Goal: Task Accomplishment & Management: Use online tool/utility

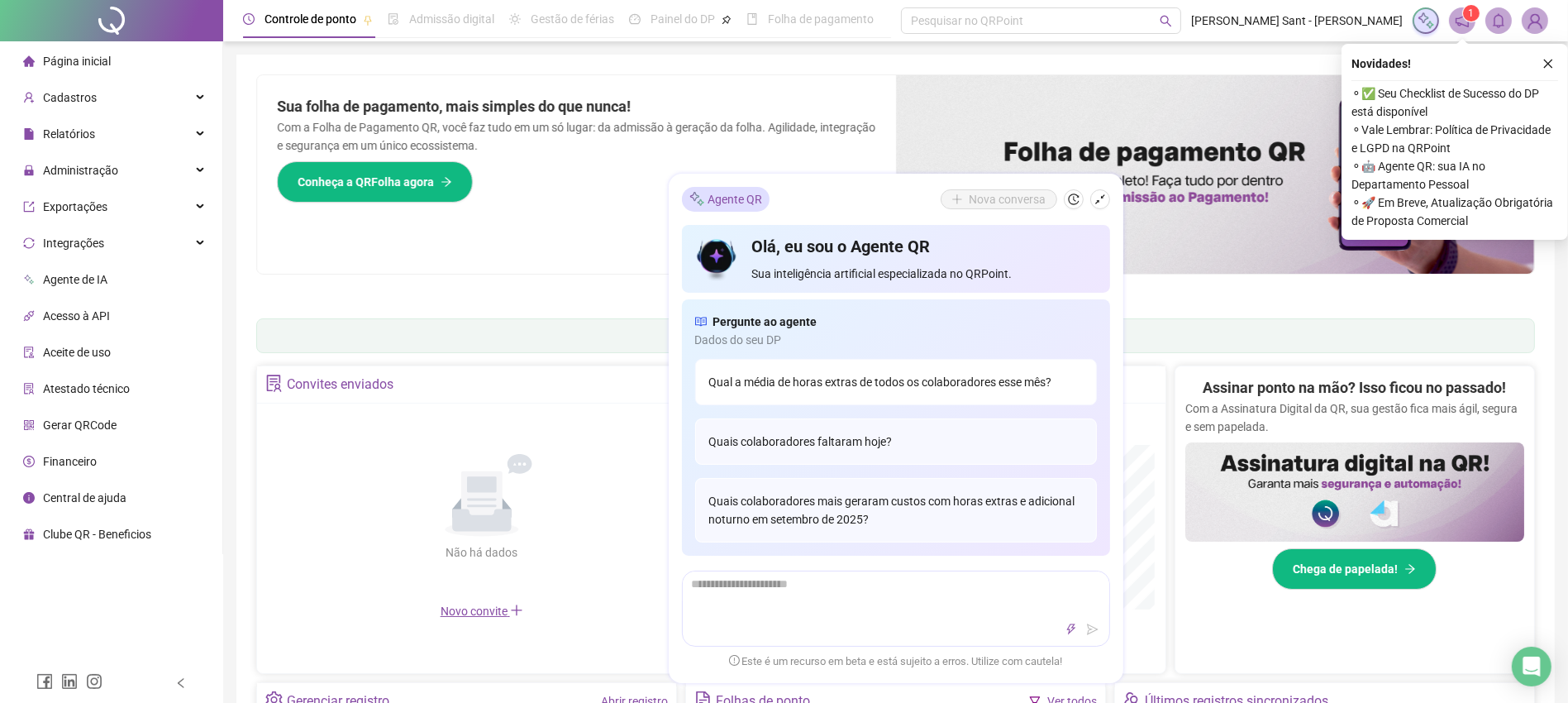
click at [1016, 380] on div "Qual a média de horas extras de todos os colaboradores esse mês?" at bounding box center [896, 382] width 402 height 46
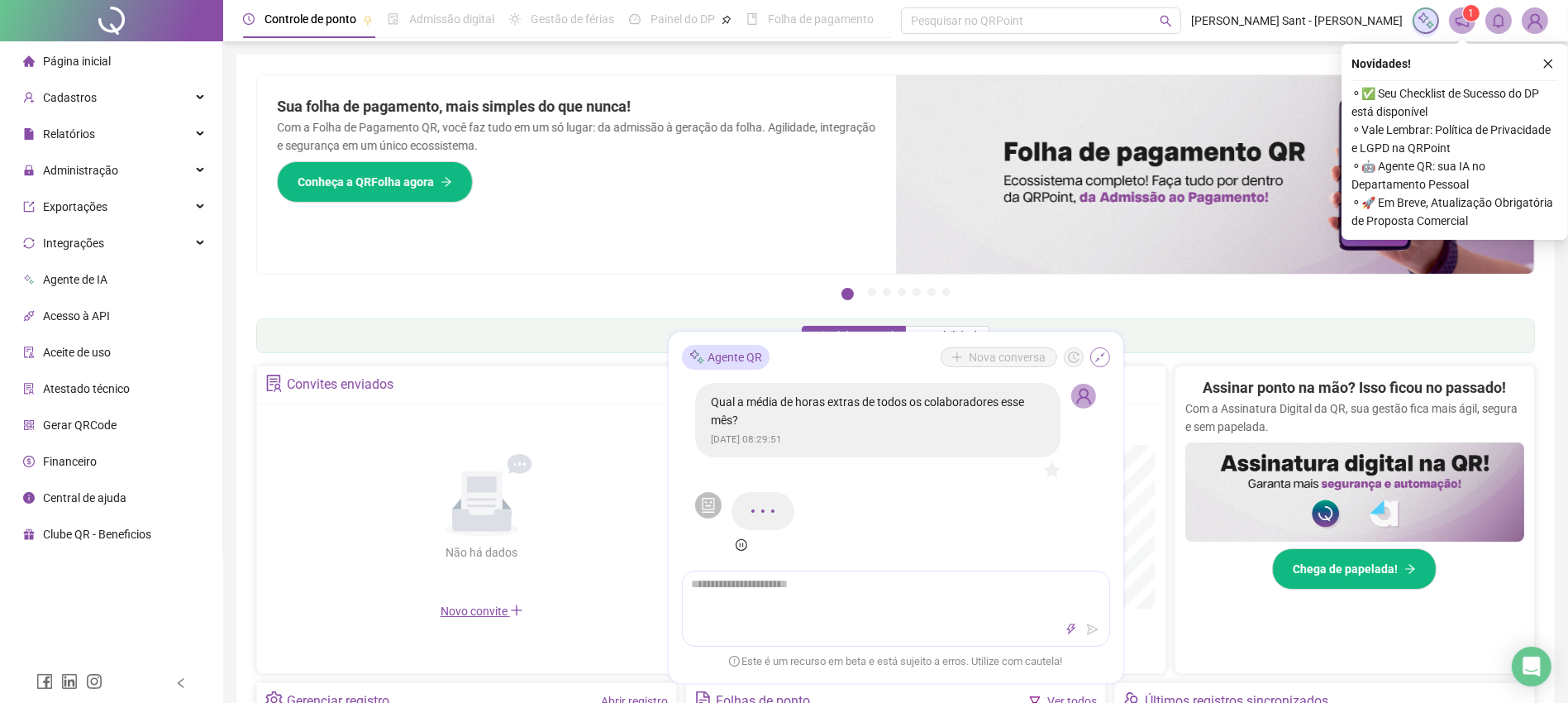
click at [1099, 354] on icon "shrink" at bounding box center [1100, 356] width 11 height 11
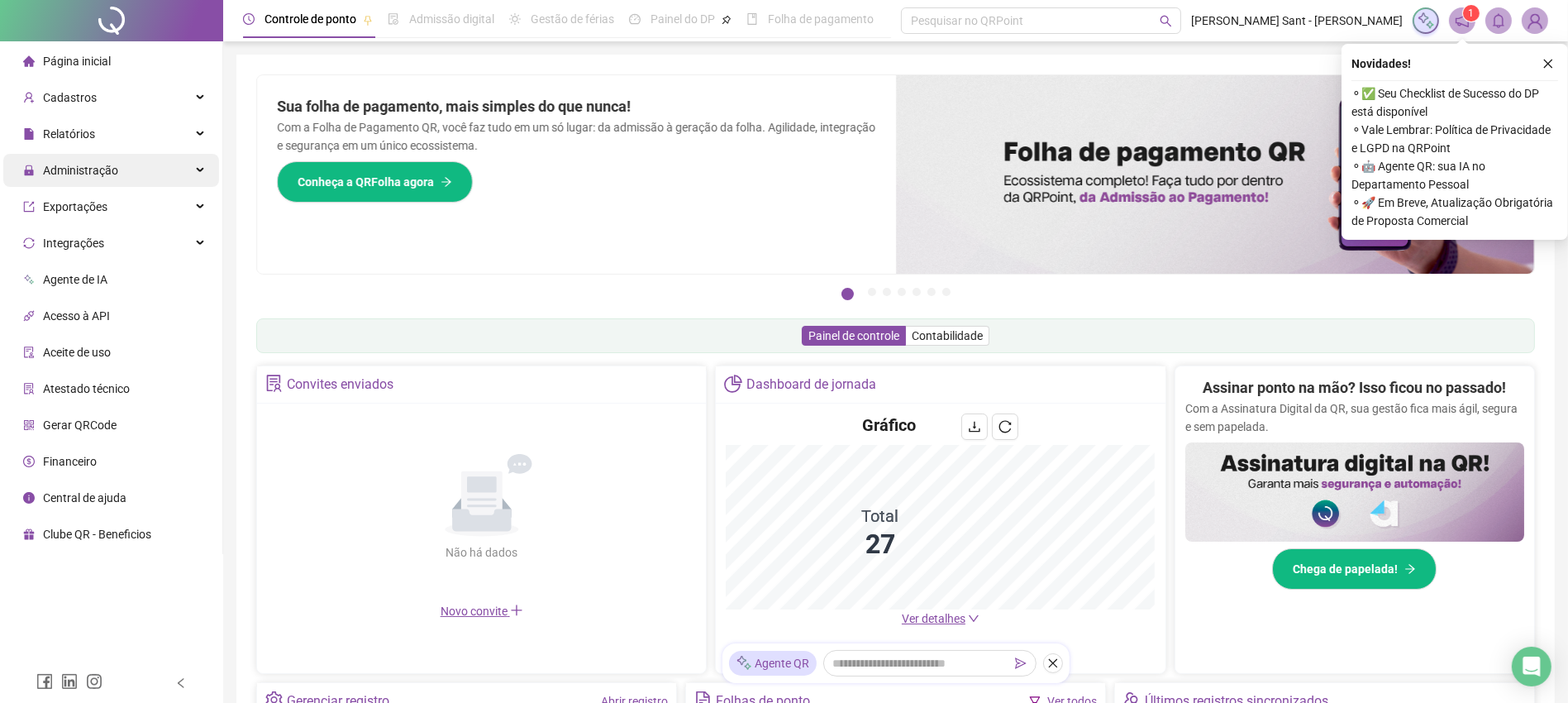
click at [100, 175] on span "Administração" at bounding box center [80, 171] width 75 height 13
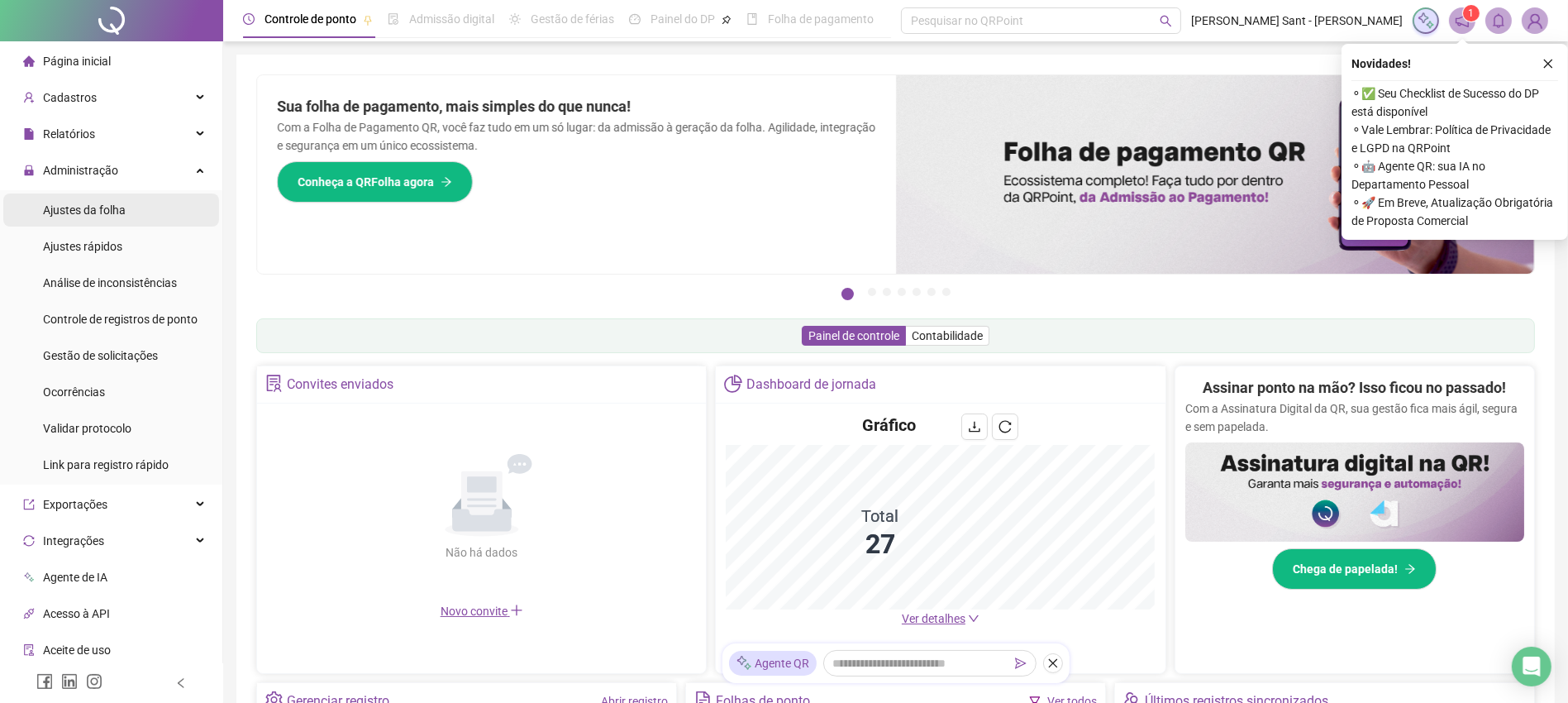
click at [96, 207] on span "Ajustes da folha" at bounding box center [83, 210] width 83 height 13
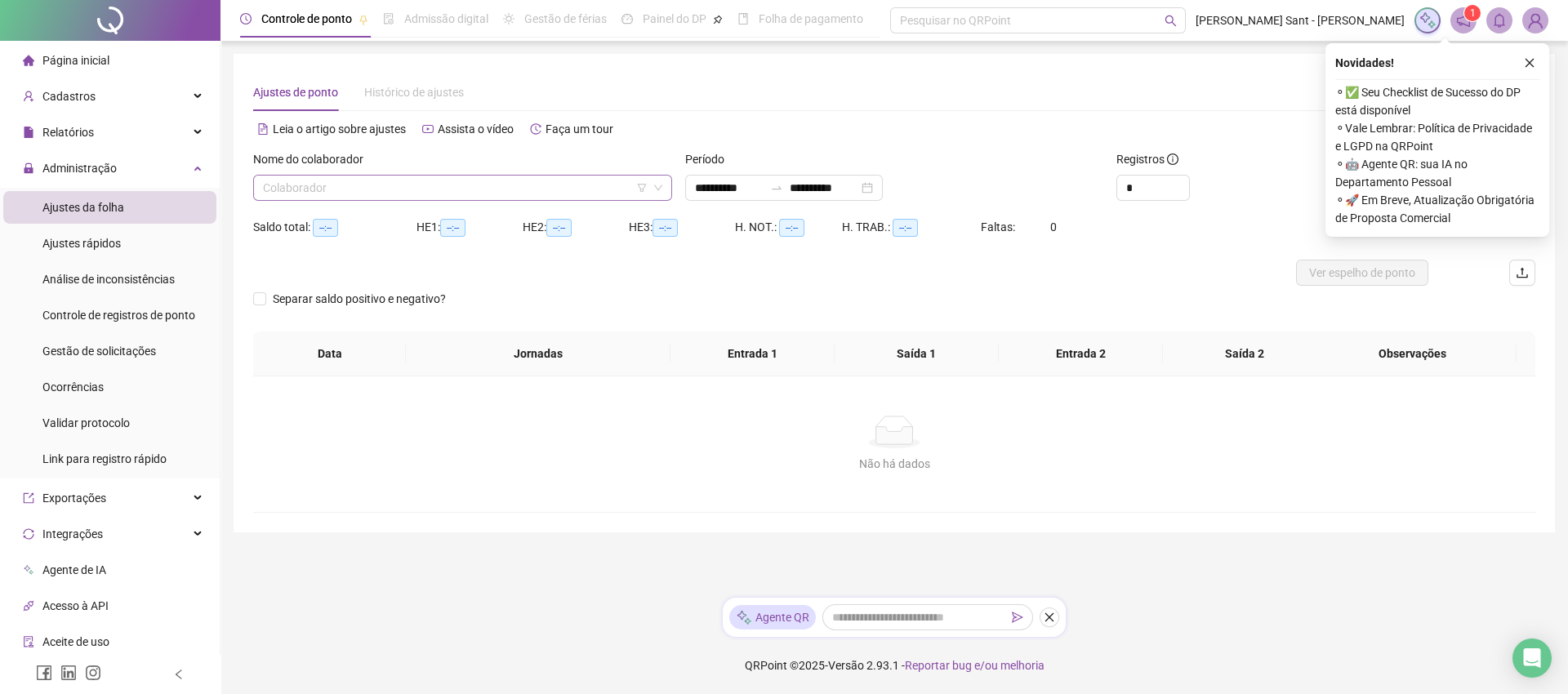
type input "**********"
click at [561, 192] on input "search" at bounding box center [455, 188] width 385 height 25
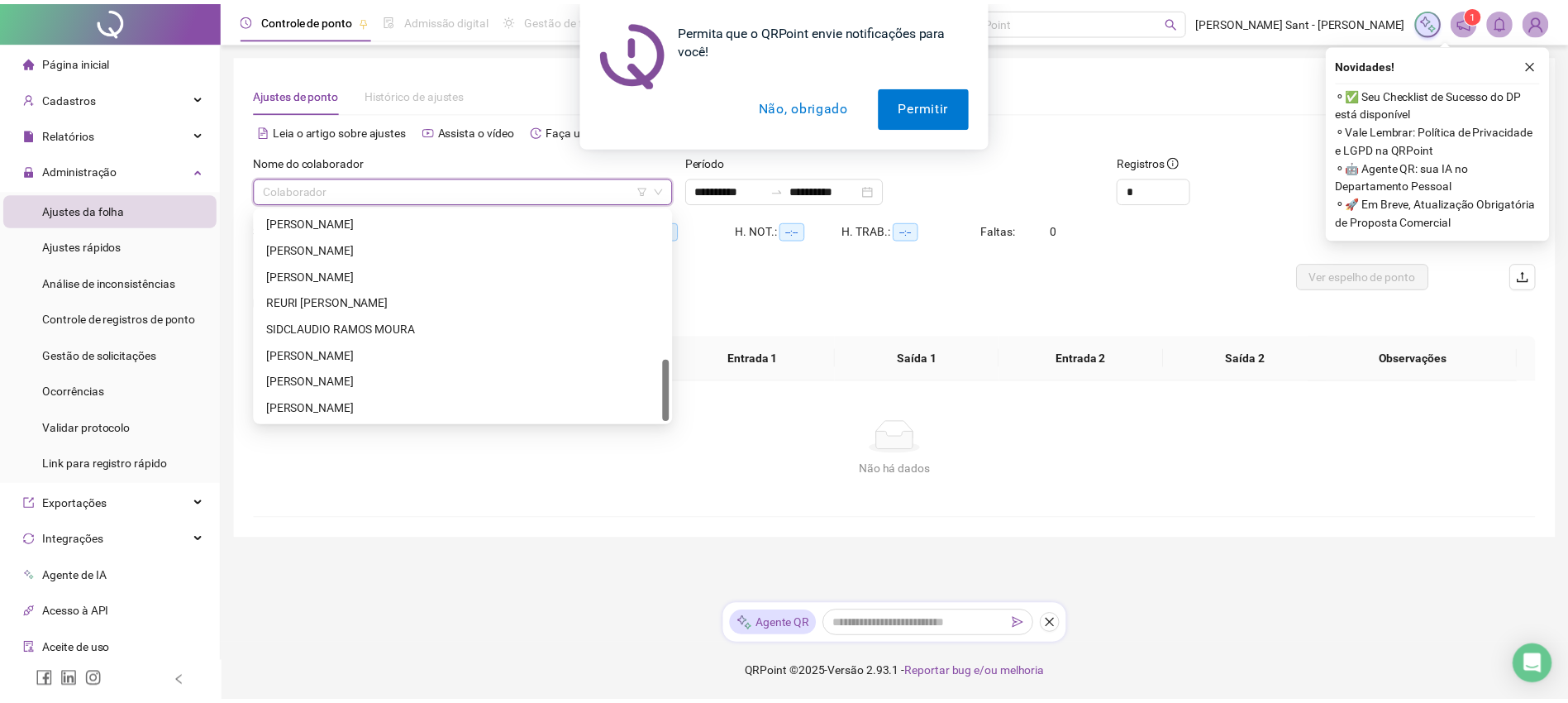
scroll to position [503, 0]
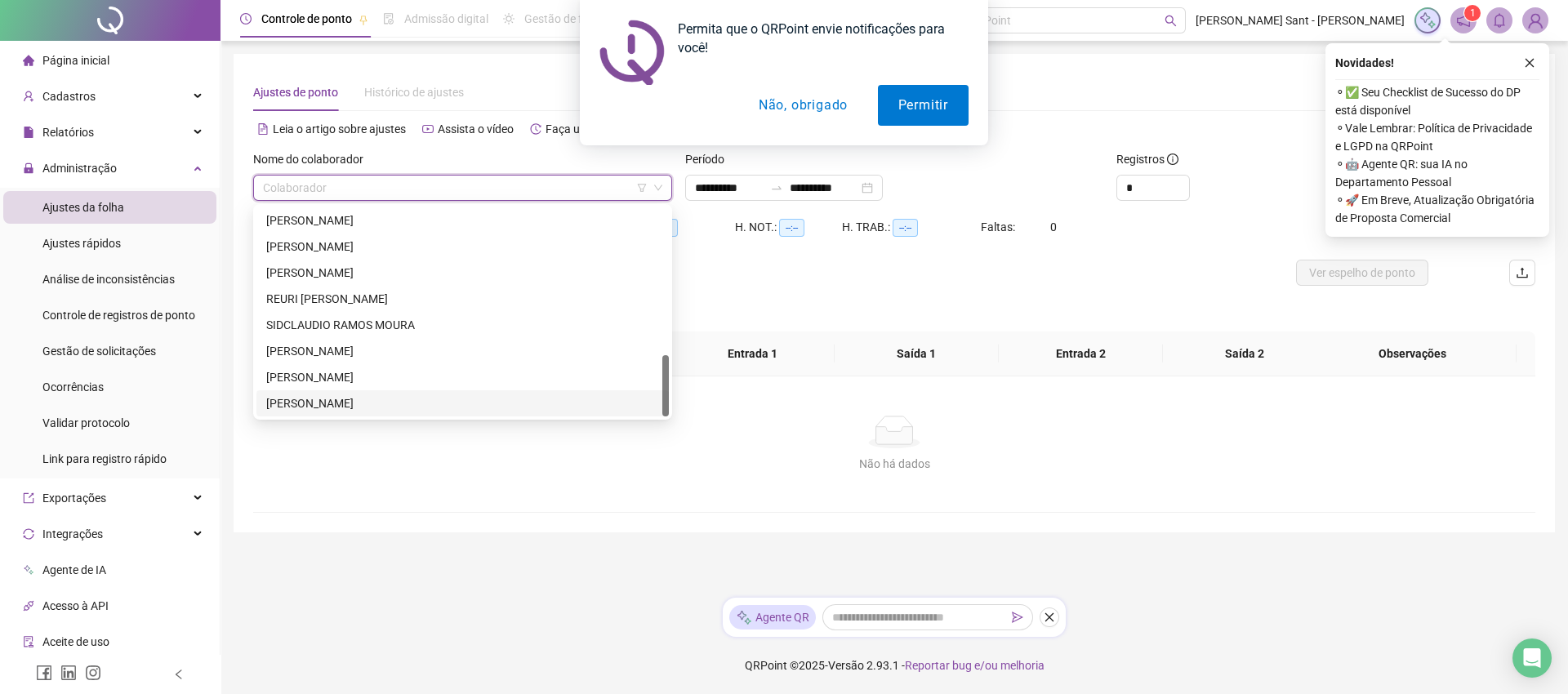
click at [448, 396] on div "[PERSON_NAME]" at bounding box center [463, 404] width 393 height 18
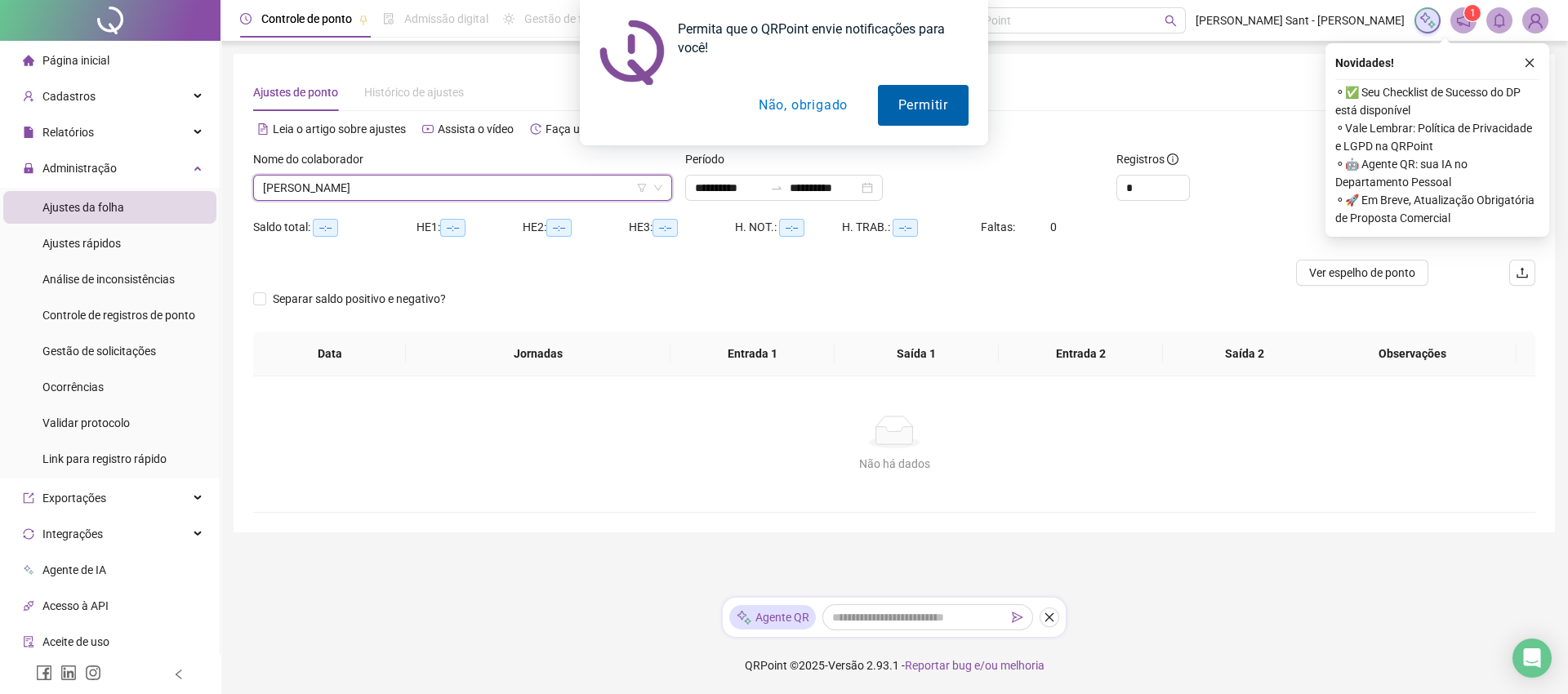
click at [927, 95] on button "Permitir" at bounding box center [922, 105] width 91 height 41
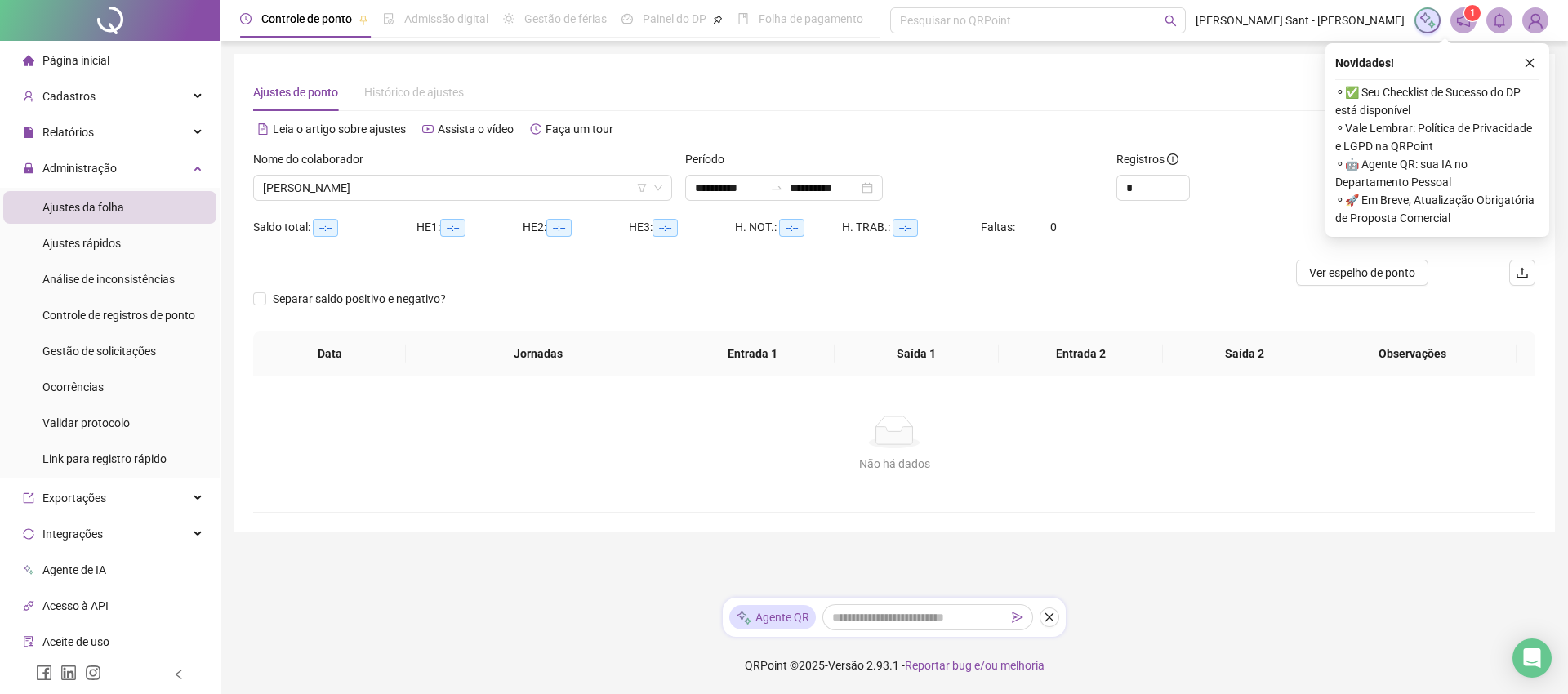
drag, startPoint x: 927, startPoint y: 95, endPoint x: 864, endPoint y: 104, distance: 63.6
click at [864, 104] on div "Ajustes de ponto Histórico de ajustes" at bounding box center [894, 92] width 1282 height 38
click at [1534, 57] on icon "close" at bounding box center [1530, 62] width 11 height 11
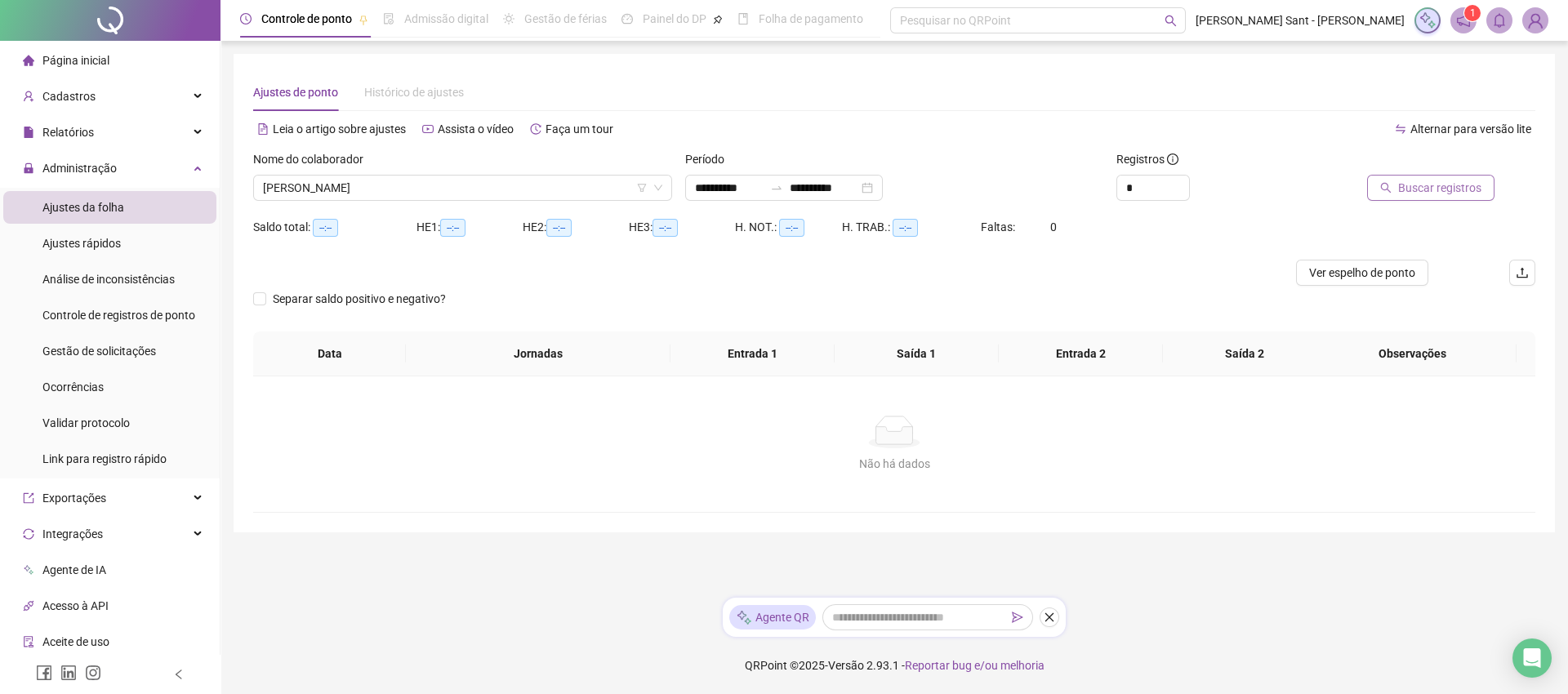
click at [1417, 189] on span "Buscar registros" at bounding box center [1439, 188] width 83 height 18
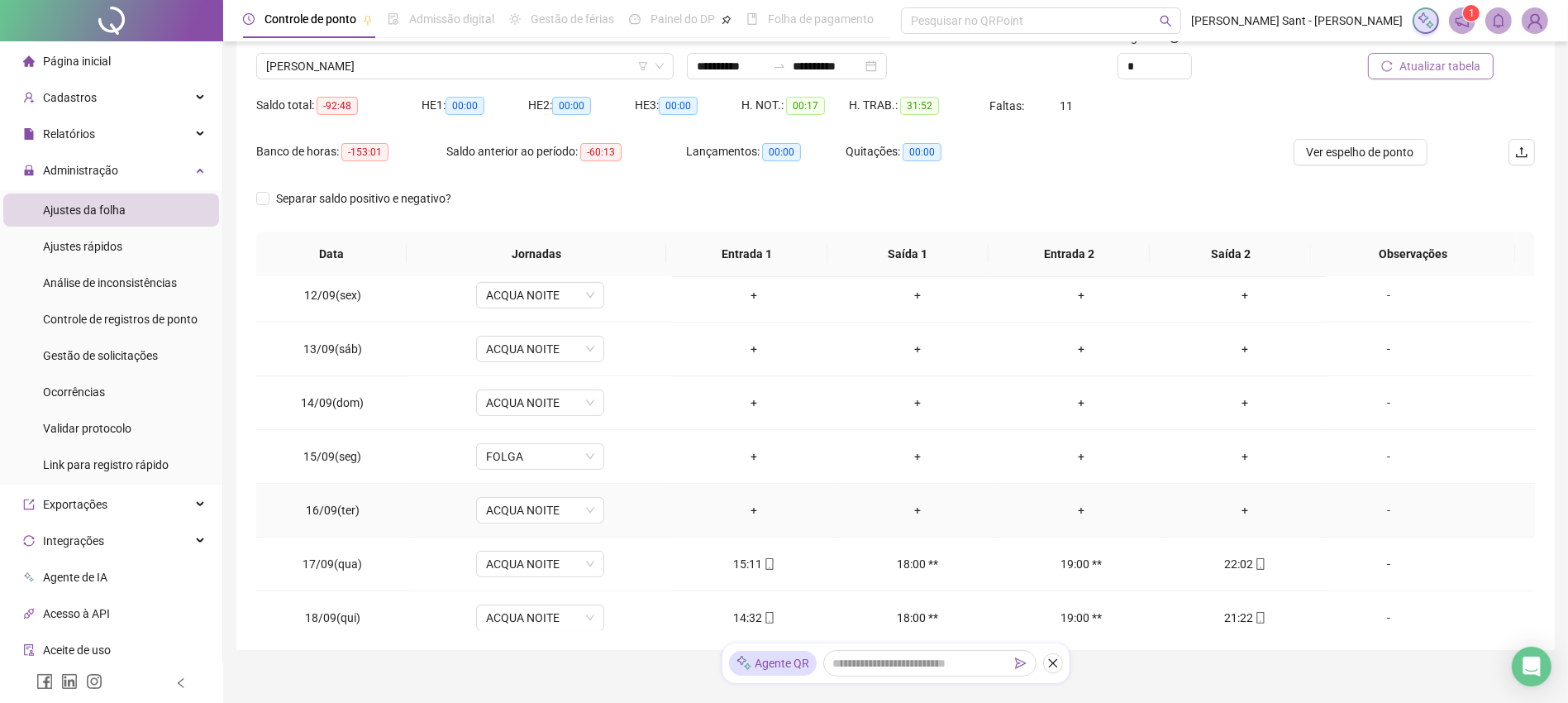
scroll to position [477, 0]
